Goal: Task Accomplishment & Management: Complete application form

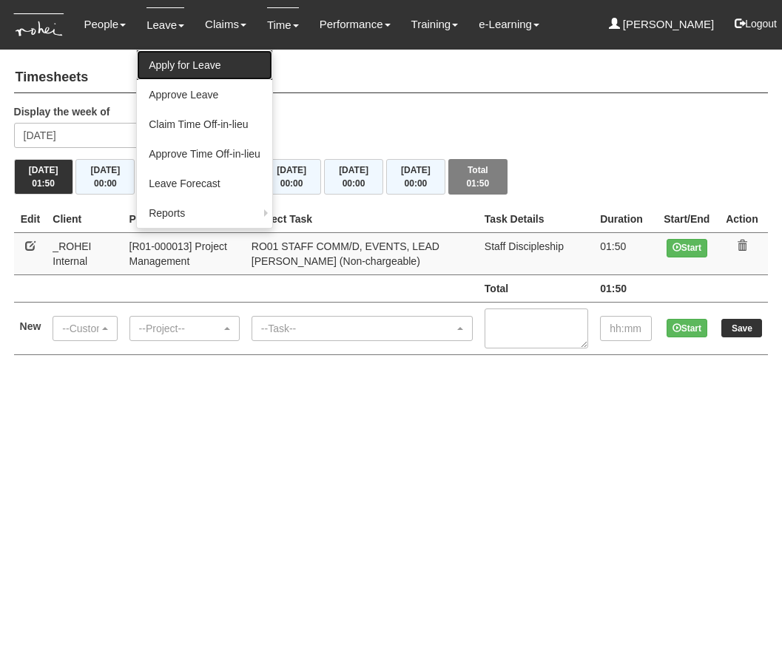
click at [215, 57] on link "Apply for Leave" at bounding box center [204, 65] width 135 height 30
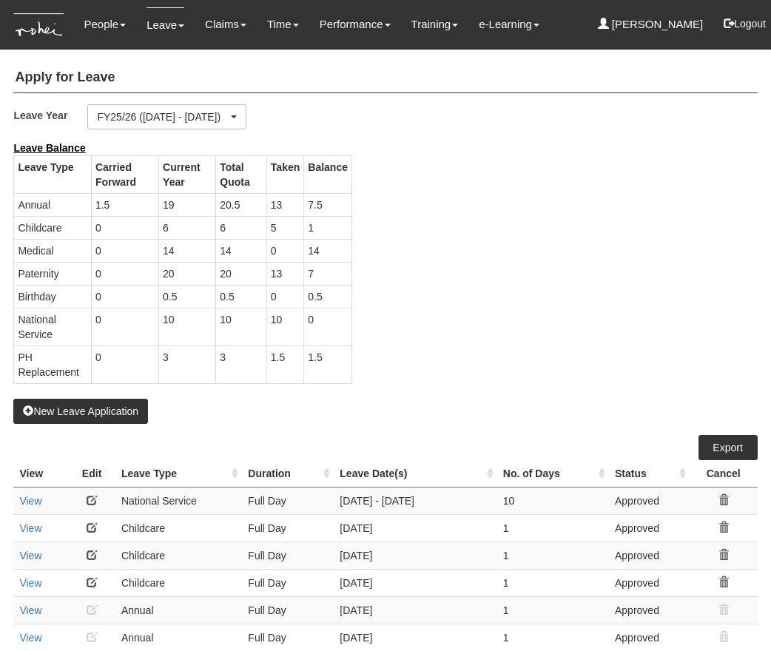
select select "50"
click at [55, 408] on button "New Leave Application" at bounding box center [80, 411] width 135 height 25
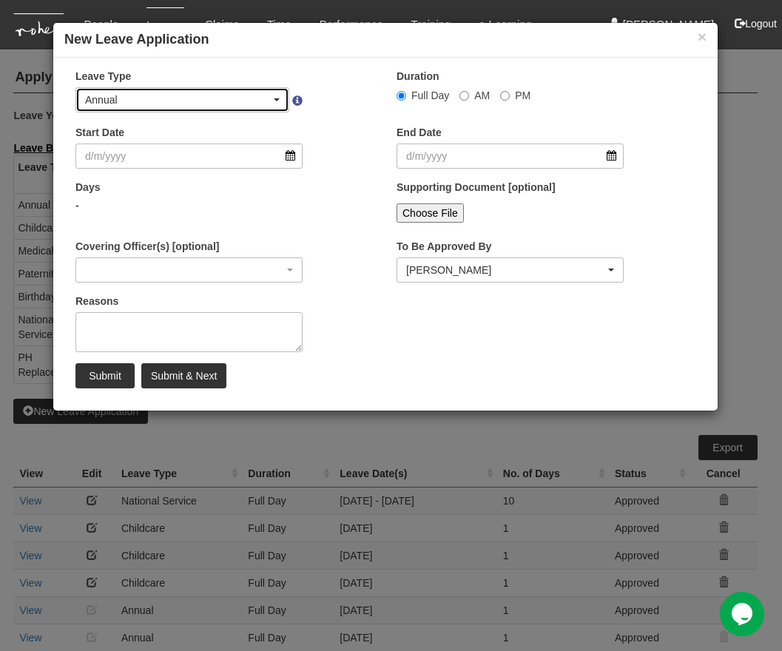
click at [253, 101] on div "Annual" at bounding box center [178, 99] width 186 height 15
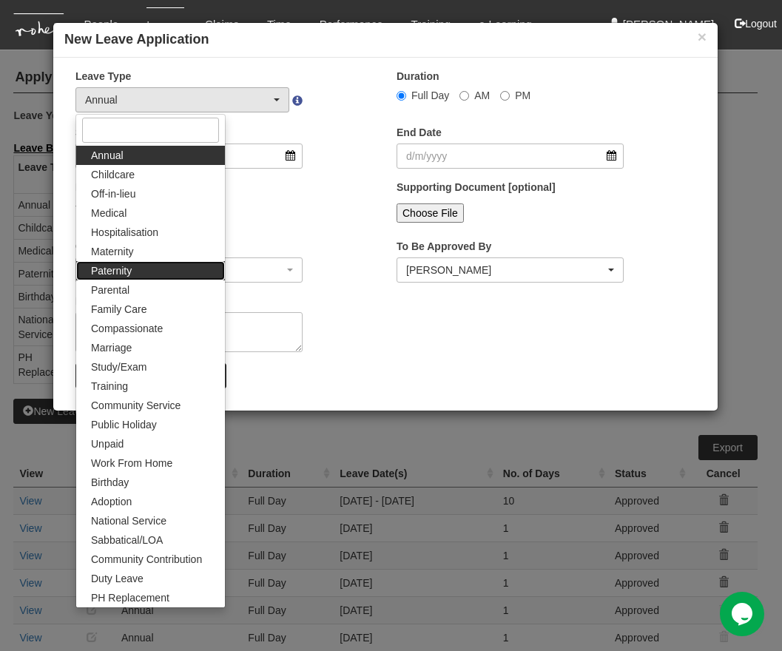
click at [164, 261] on link "Paternity" at bounding box center [150, 270] width 149 height 19
select select "7"
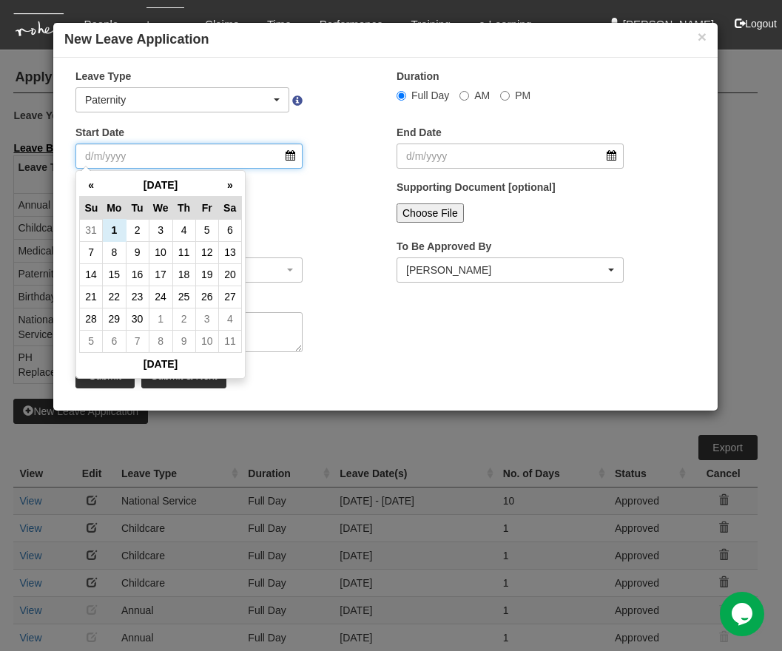
click at [280, 159] on input "Start Date" at bounding box center [188, 156] width 227 height 25
click at [183, 232] on td "4" at bounding box center [183, 230] width 23 height 22
type input "4/9/2025"
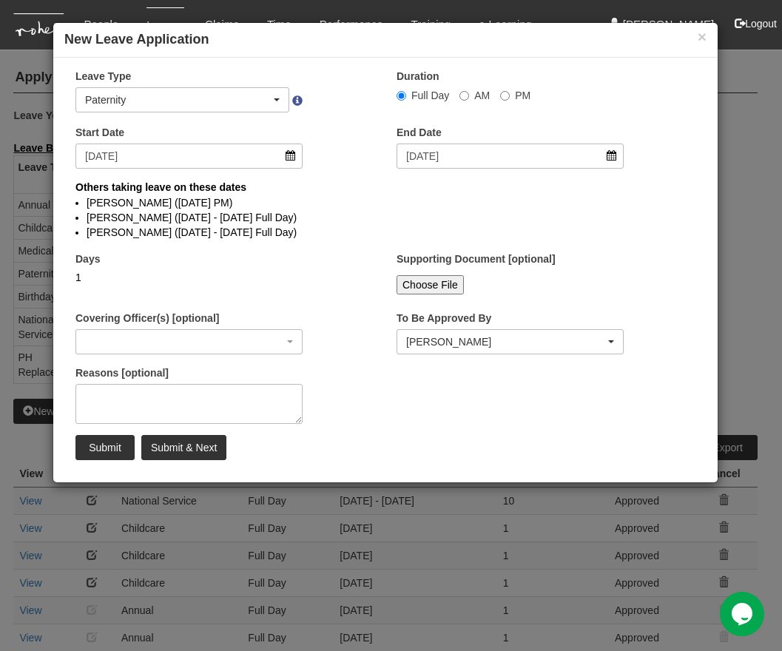
select select
click at [109, 456] on input "Submit" at bounding box center [104, 447] width 59 height 25
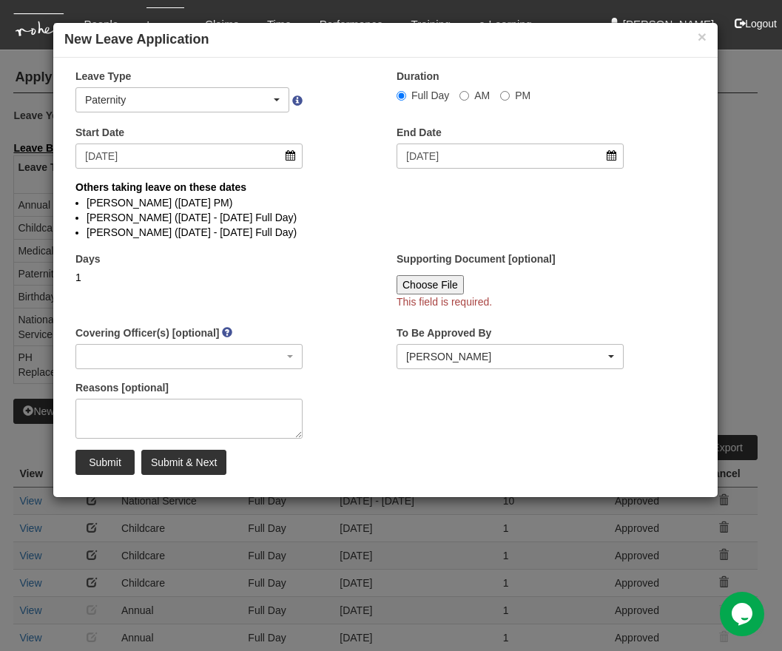
click at [436, 286] on input "Choose File" at bounding box center [430, 284] width 67 height 19
type input "C:\fakepath\Birth_Cert_ELEANOR TAN SHAN QI.pdf"
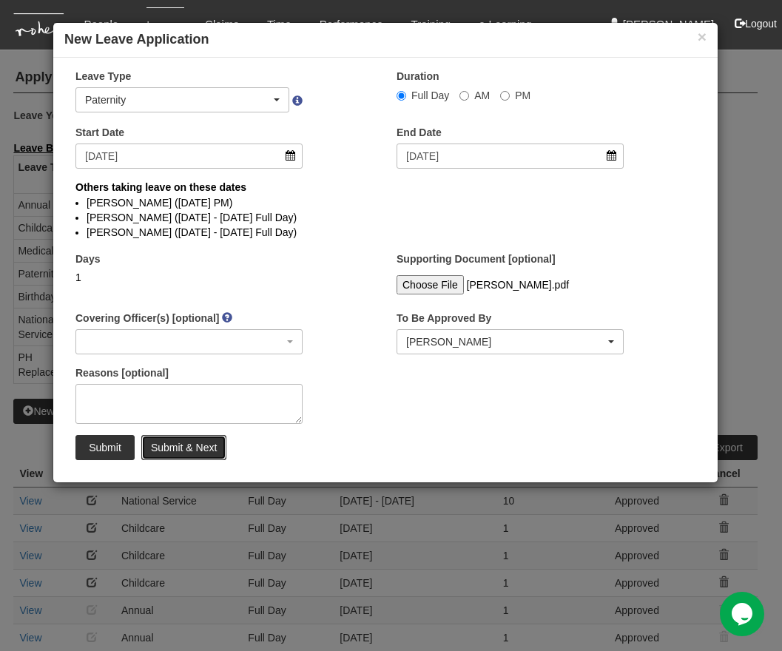
click at [183, 460] on input "Submit & Next" at bounding box center [183, 447] width 85 height 25
select select "1"
select select
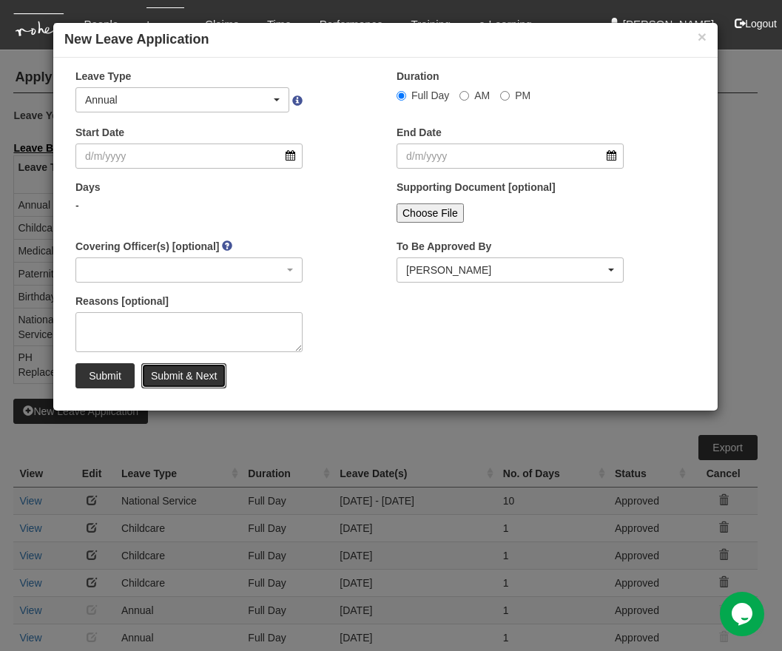
select select "50"
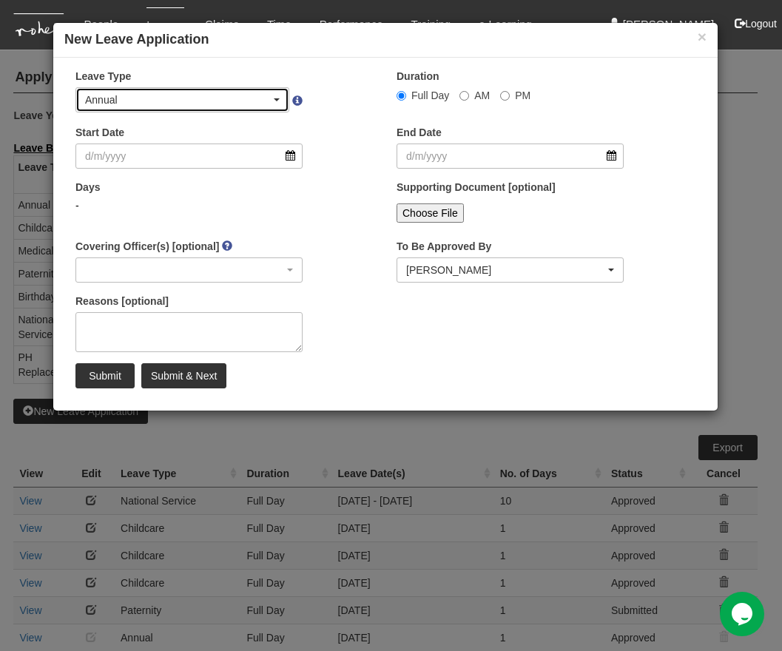
click at [218, 95] on div "Annual" at bounding box center [178, 99] width 186 height 15
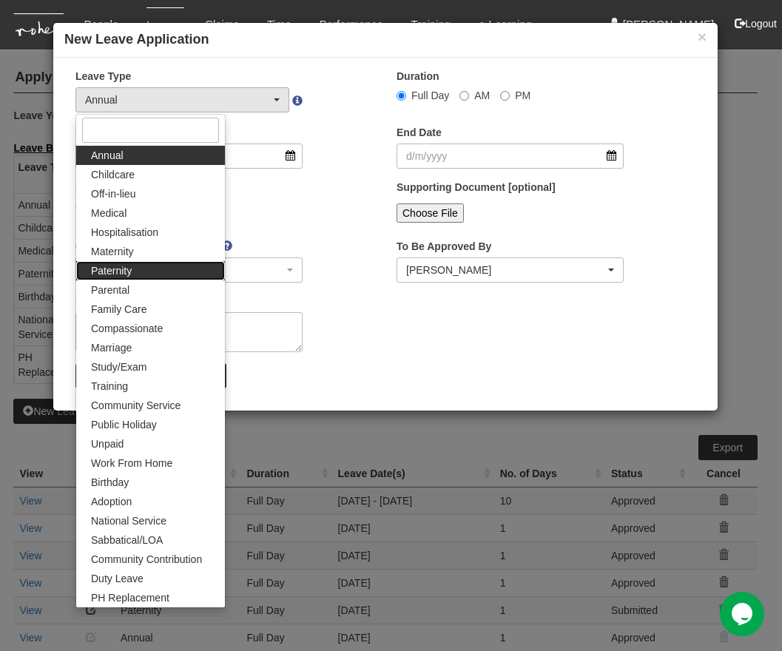
click at [153, 263] on link "Paternity" at bounding box center [150, 270] width 149 height 19
select select "7"
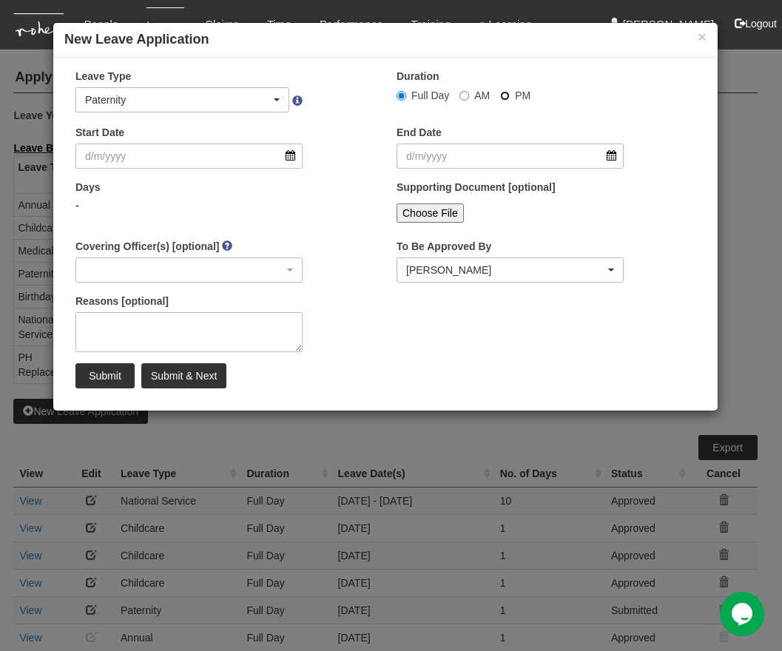
click at [504, 94] on input "PM" at bounding box center [505, 96] width 10 height 10
radio input "true"
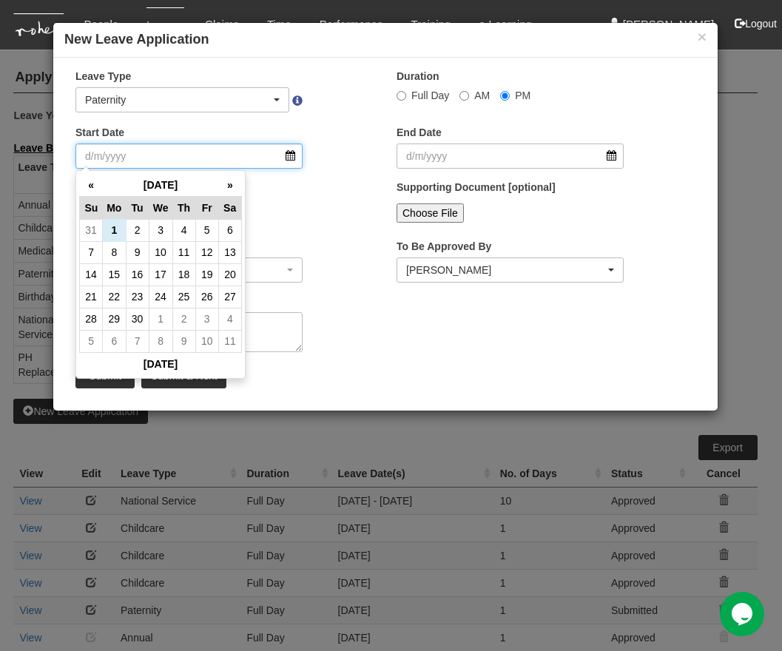
click at [257, 154] on input "Start Date" at bounding box center [188, 156] width 227 height 25
click at [205, 235] on td "5" at bounding box center [206, 230] width 23 height 22
type input "5/9/2025"
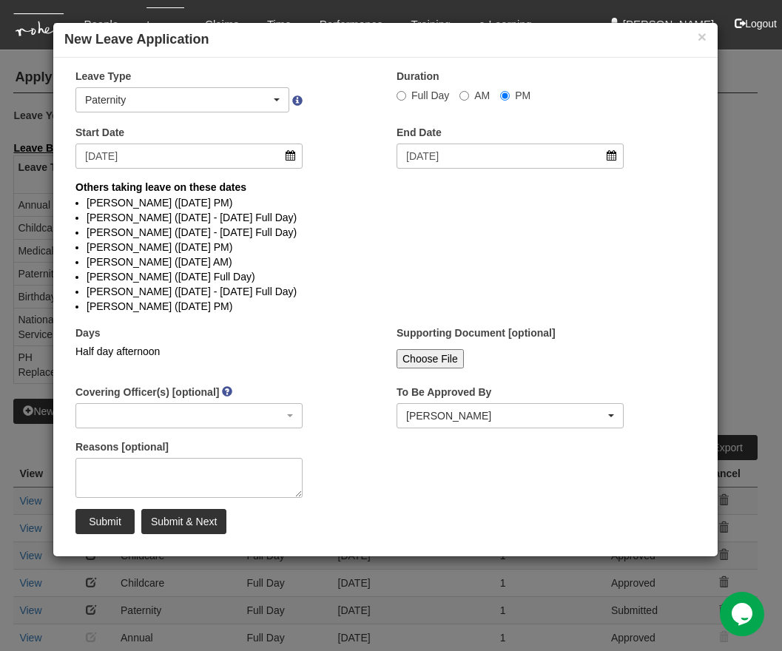
select select
click at [430, 365] on input "Choose File" at bounding box center [430, 358] width 67 height 19
type input "C:\fakepath\Birth_Cert_ELEANOR TAN SHAN QI.pdf"
click at [107, 534] on input "Submit" at bounding box center [104, 521] width 59 height 25
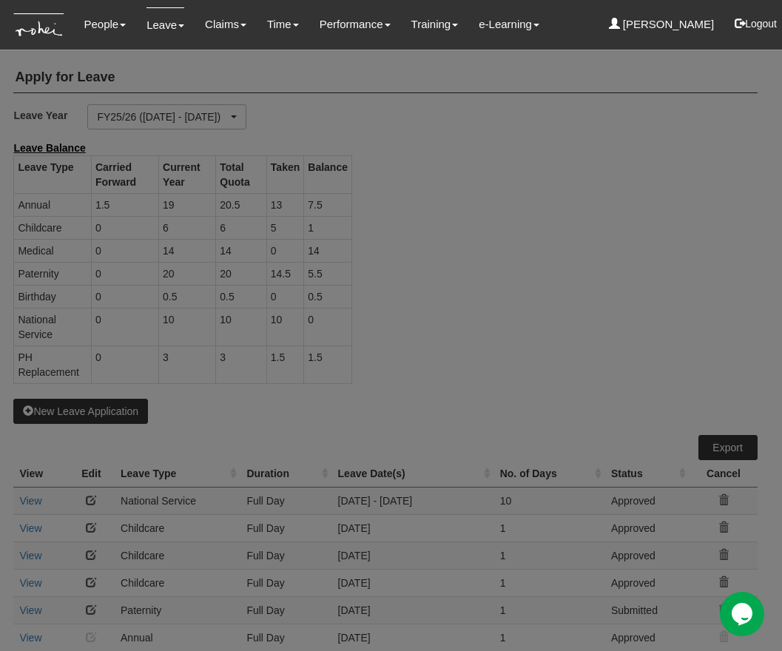
select select "50"
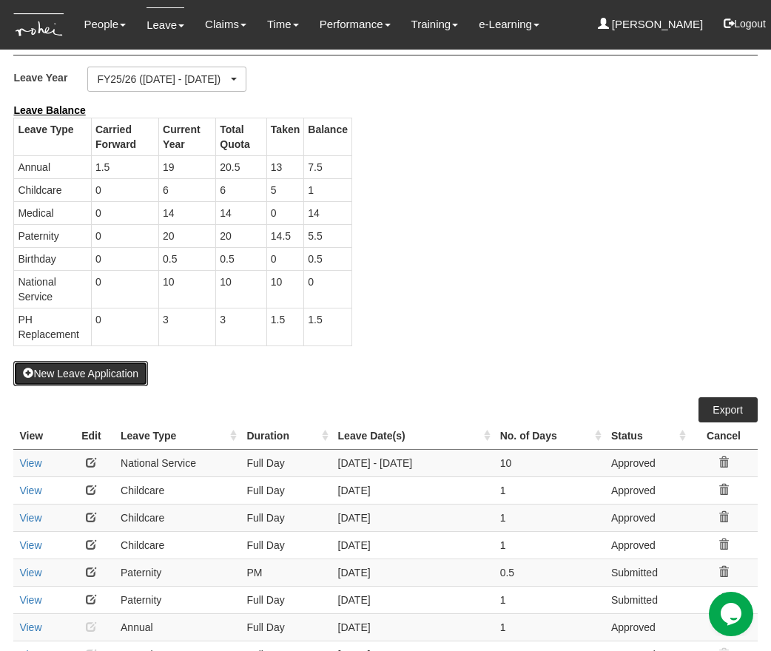
scroll to position [40, 0]
